Goal: Information Seeking & Learning: Learn about a topic

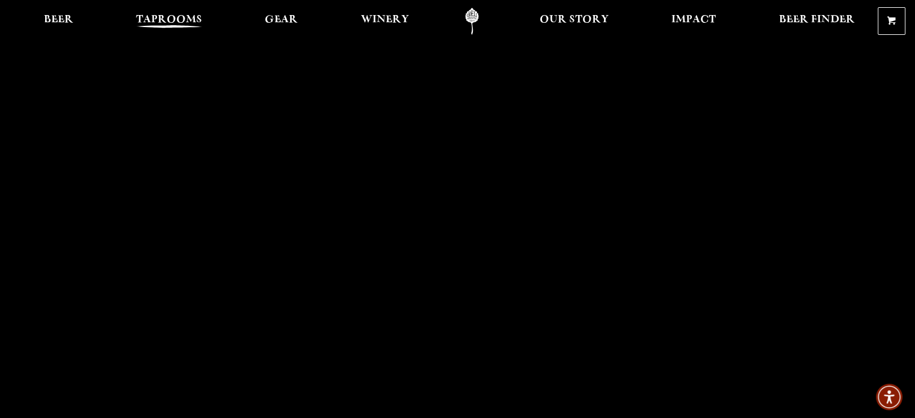
click at [172, 19] on span "Taprooms" at bounding box center [169, 20] width 66 height 10
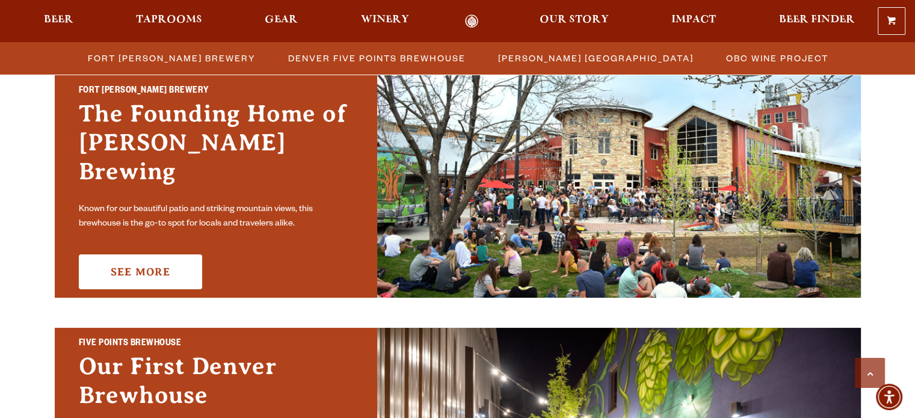
scroll to position [361, 0]
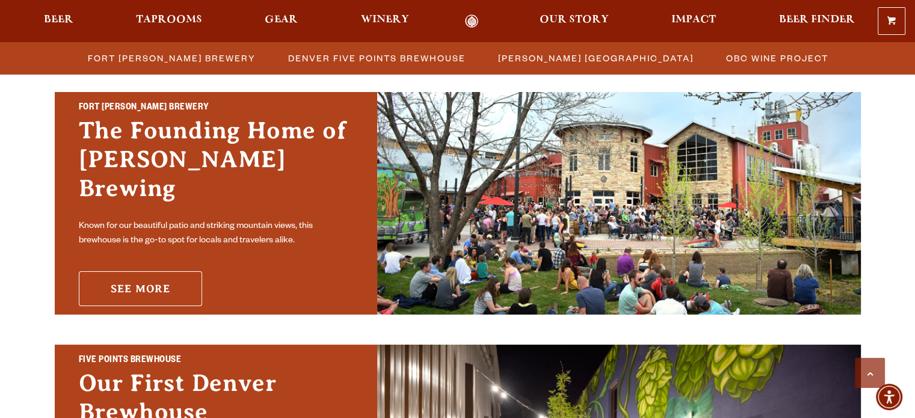
click at [132, 272] on link "See More" at bounding box center [140, 288] width 123 height 35
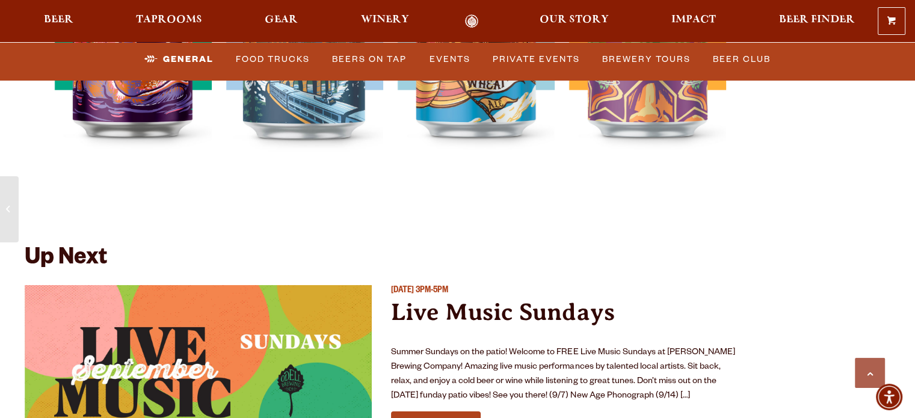
scroll to position [4634, 0]
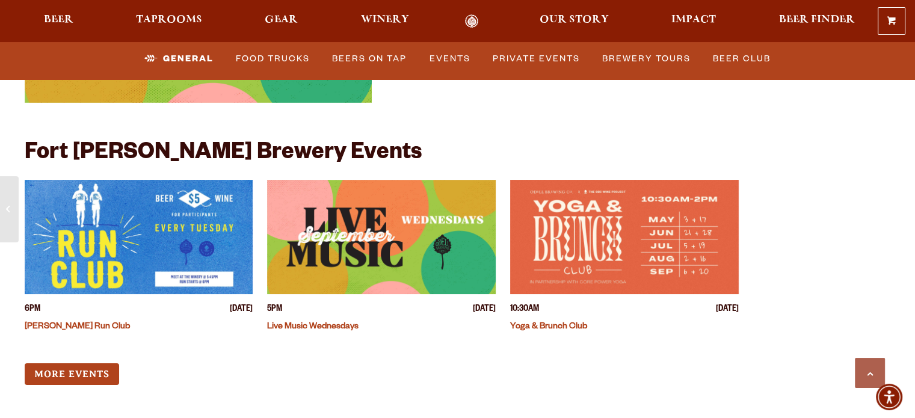
click at [357, 218] on img "View event details" at bounding box center [381, 237] width 229 height 114
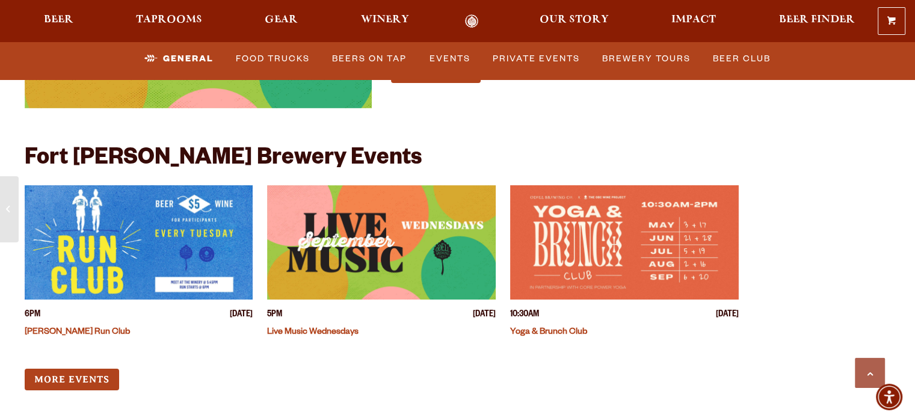
click at [390, 120] on div "[DATE] 3PM-5PM Live Music Sundays Summer Sundays on the patio! Welcome to FREE …" at bounding box center [382, 40] width 715 height 212
click at [262, 53] on link "Food Trucks" at bounding box center [273, 59] width 84 height 28
click at [245, 55] on link "Food Trucks" at bounding box center [263, 59] width 105 height 28
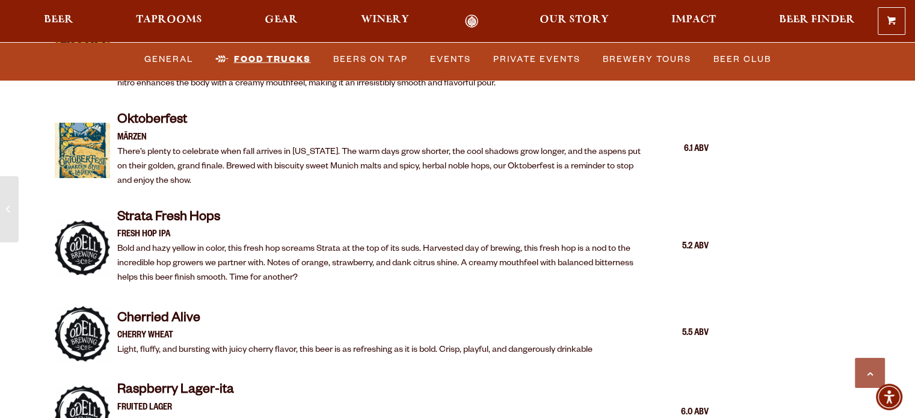
scroll to position [2101, 0]
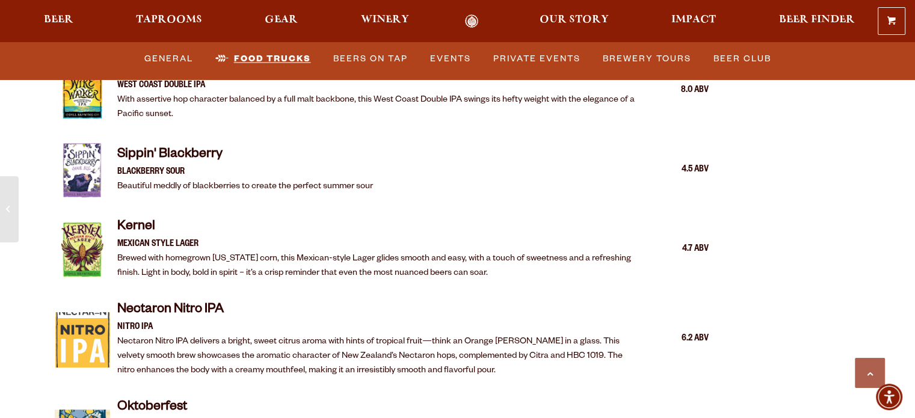
click at [276, 56] on link "Food Trucks" at bounding box center [263, 59] width 105 height 28
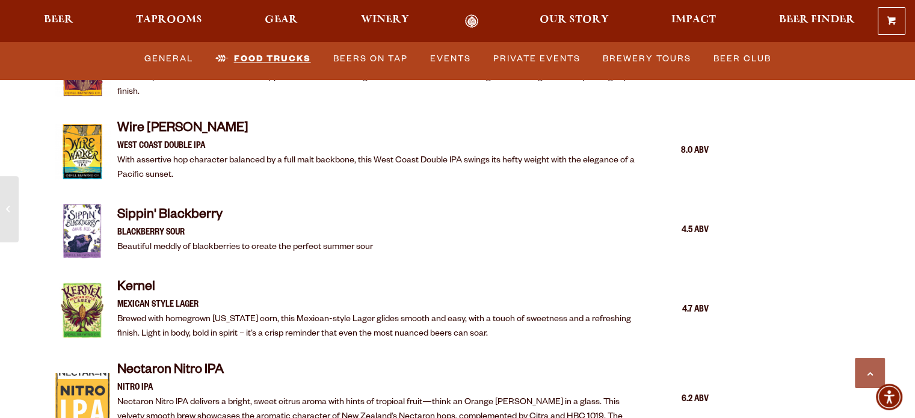
scroll to position [2106, 0]
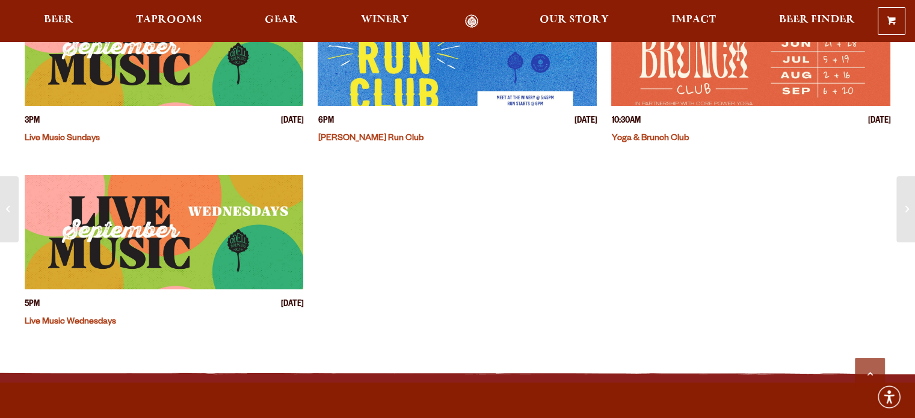
scroll to position [421, 0]
